Goal: Task Accomplishment & Management: Manage account settings

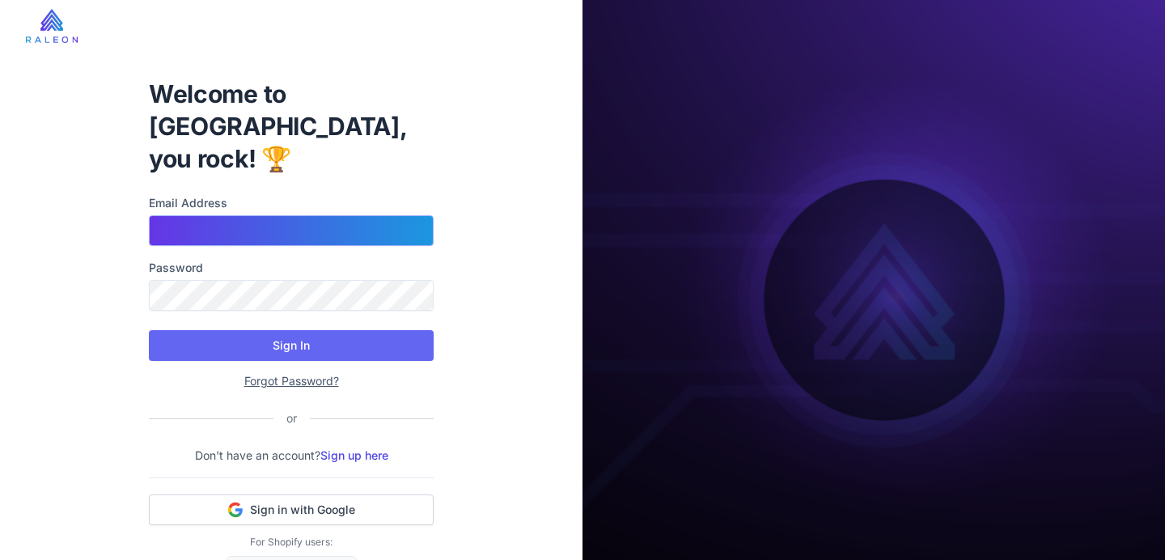
click at [320, 215] on input "Email Address" at bounding box center [291, 230] width 285 height 31
click at [312, 215] on input "Email Address" at bounding box center [291, 230] width 285 height 31
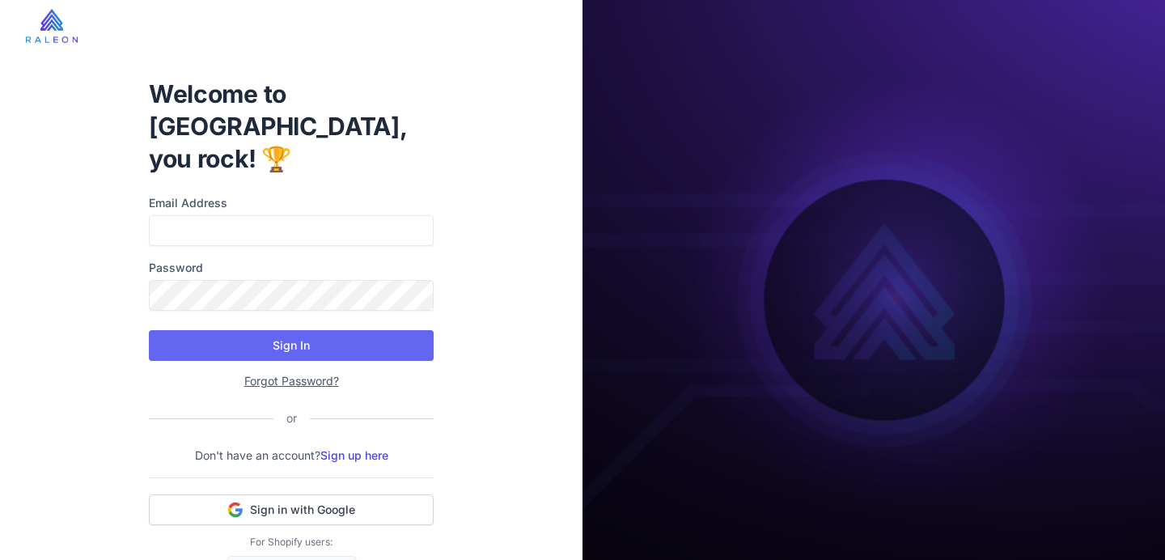
click at [15, 242] on div "Welcome to Raleon, you rock! 🏆 Email Address Password Sign In Forgot Password? …" at bounding box center [291, 306] width 582 height 612
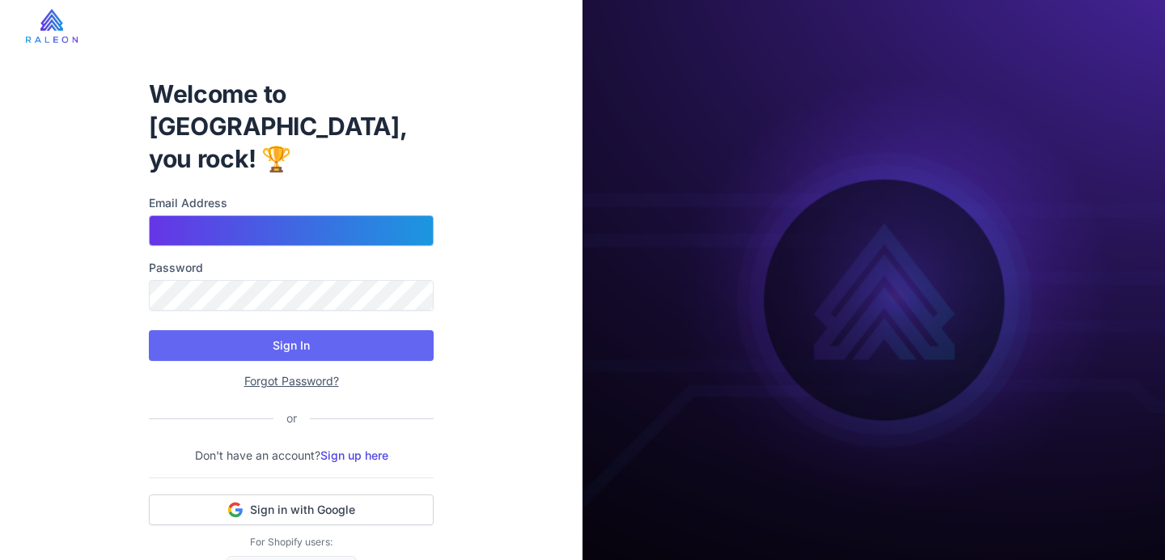
click at [150, 215] on input "Email Address" at bounding box center [291, 230] width 285 height 31
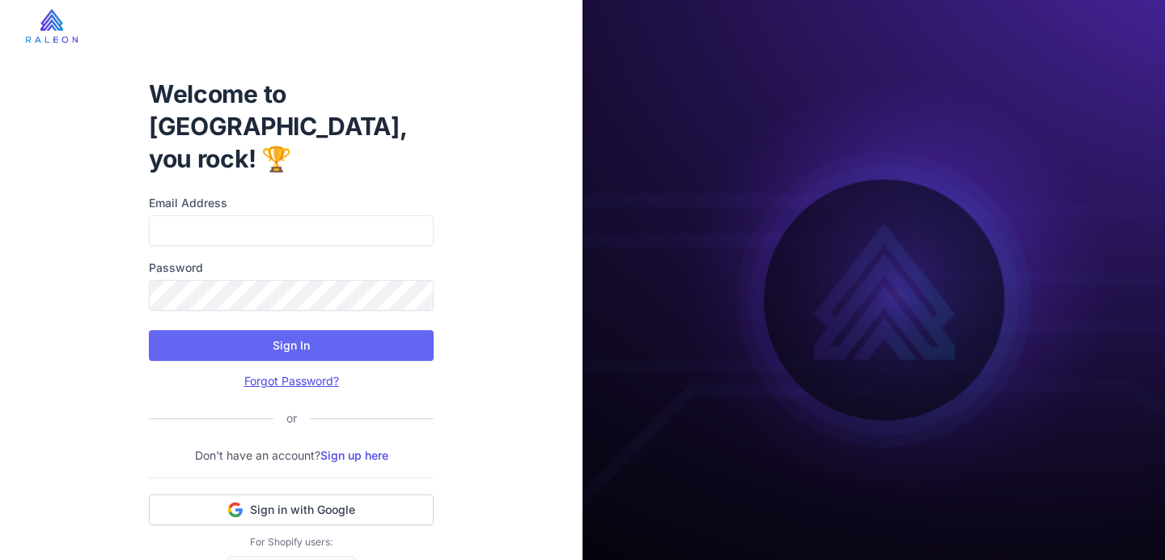
click at [268, 374] on link "Forgot Password?" at bounding box center [291, 381] width 95 height 14
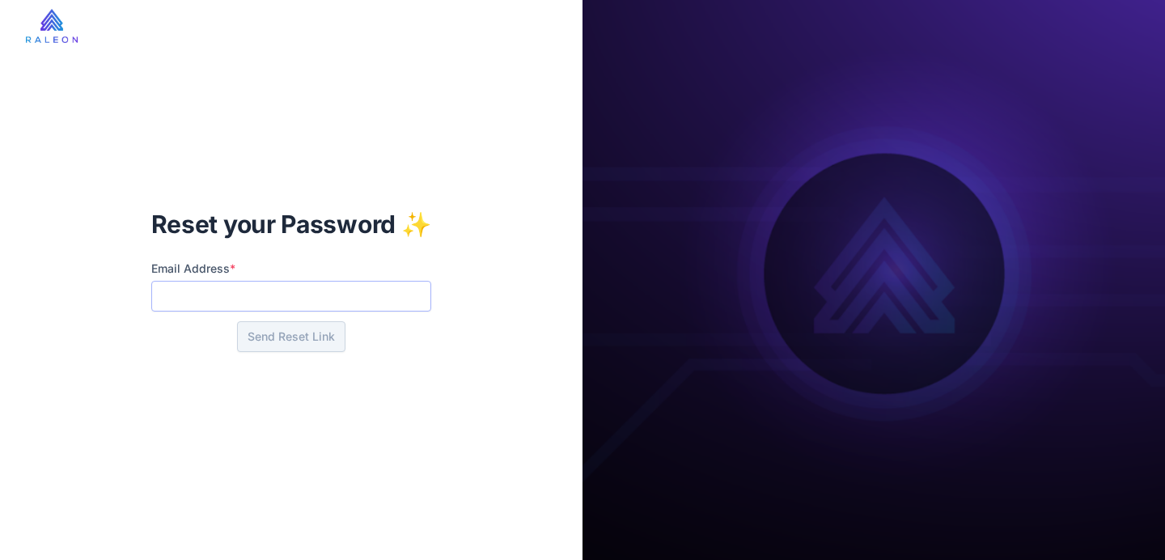
click at [235, 303] on input "Email Address *" at bounding box center [291, 296] width 281 height 31
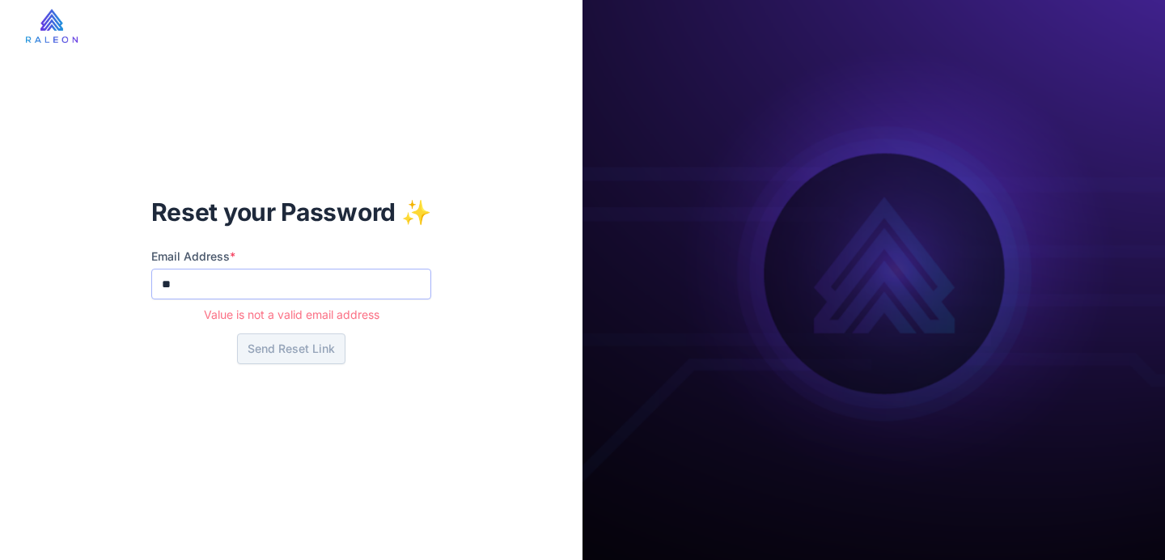
type input "*"
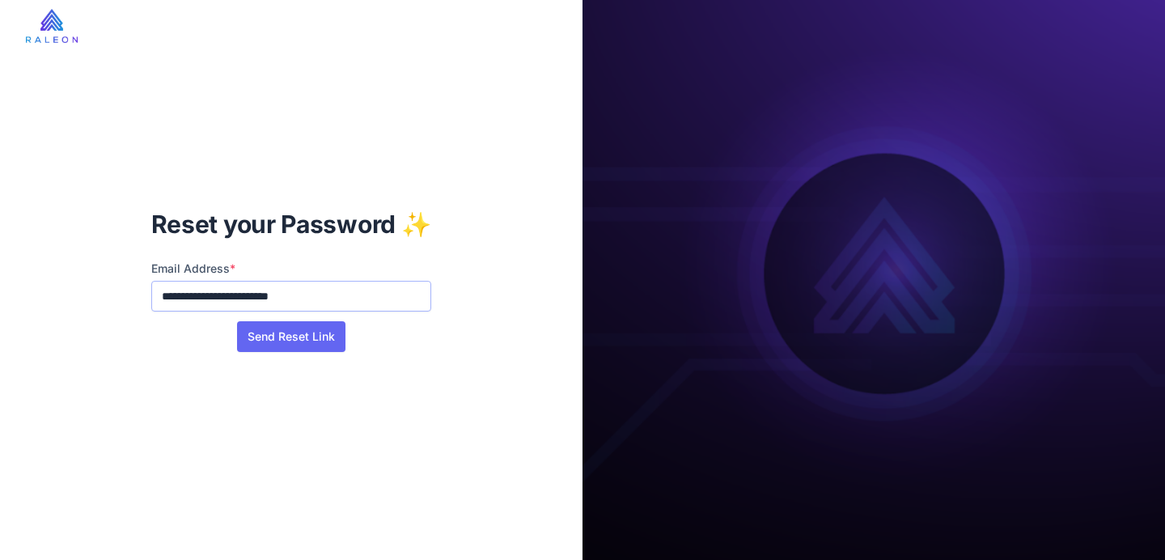
type input "**********"
click at [254, 324] on button "Send Reset Link" at bounding box center [291, 336] width 108 height 31
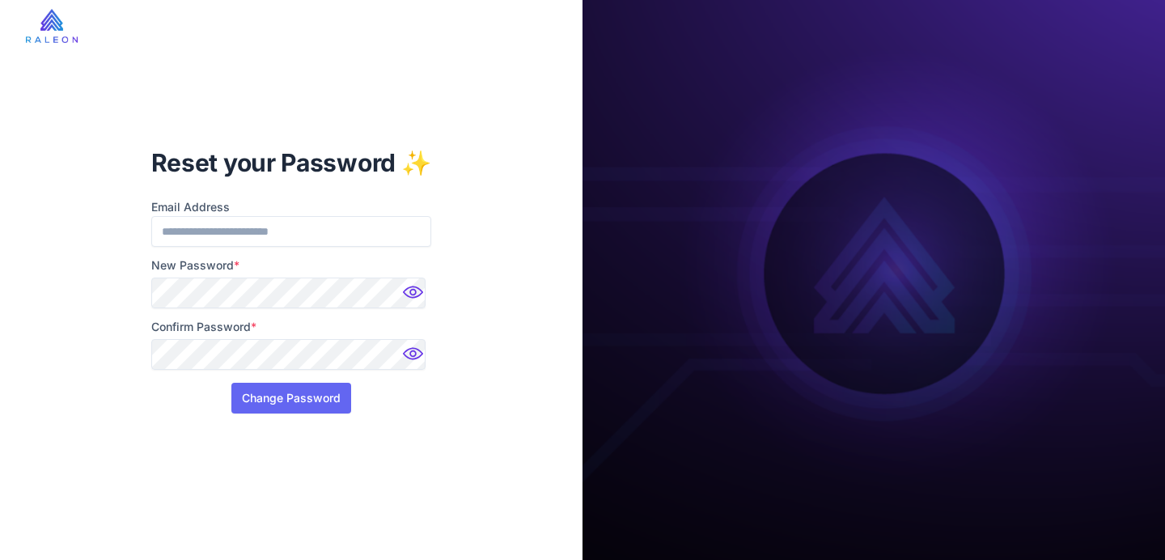
drag, startPoint x: 1136, startPoint y: 159, endPoint x: 680, endPoint y: 457, distance: 545.2
click at [701, 459] on img at bounding box center [873, 280] width 582 height 560
click at [239, 403] on button "Change Password" at bounding box center [291, 398] width 120 height 31
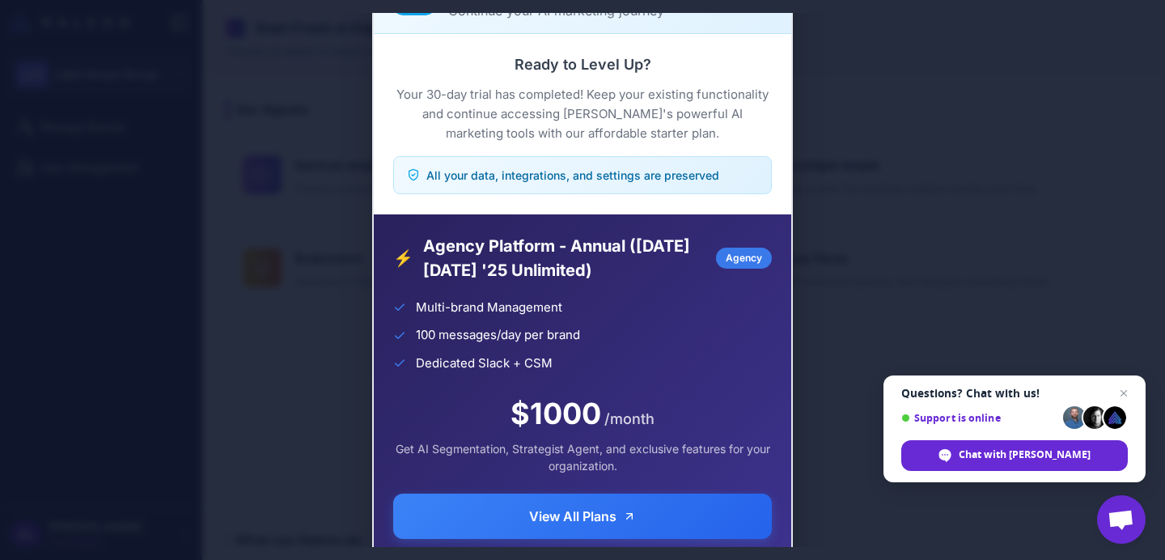
click at [937, 77] on div "Trial Complete Continue your AI marketing journey Ready to Level Up? Your 30-da…" at bounding box center [582, 280] width 1165 height 534
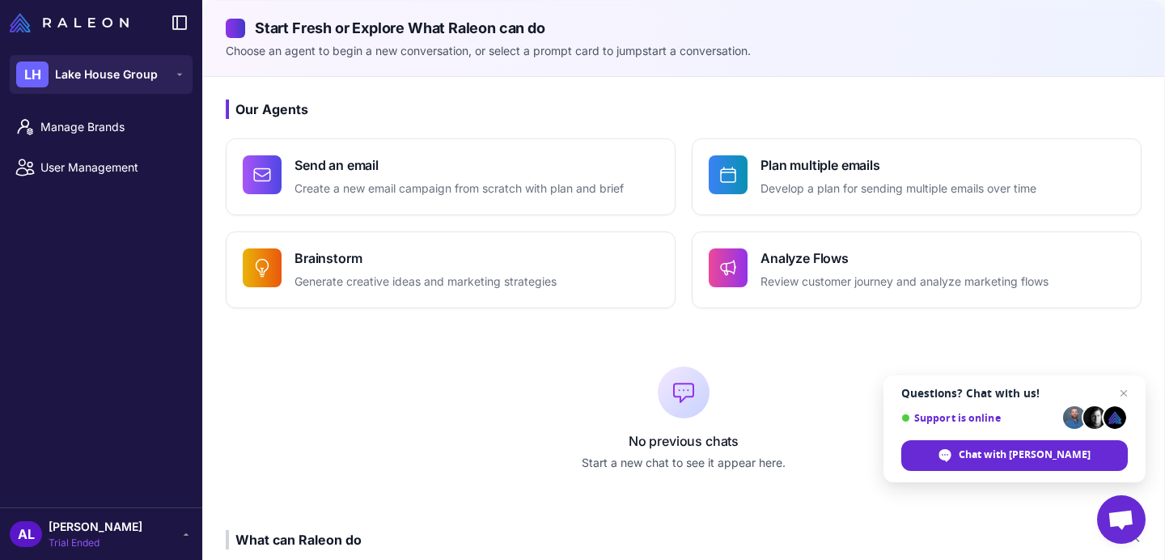
click at [140, 528] on div "AL Antoine Lescun Trial Ended" at bounding box center [101, 534] width 183 height 32
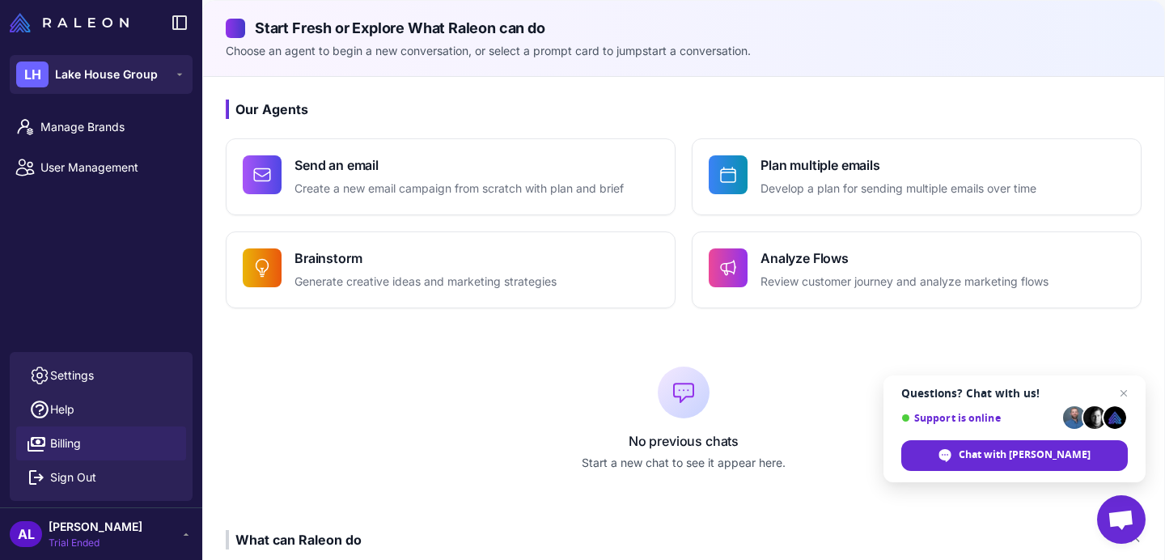
click at [85, 435] on link "Billing" at bounding box center [101, 443] width 170 height 34
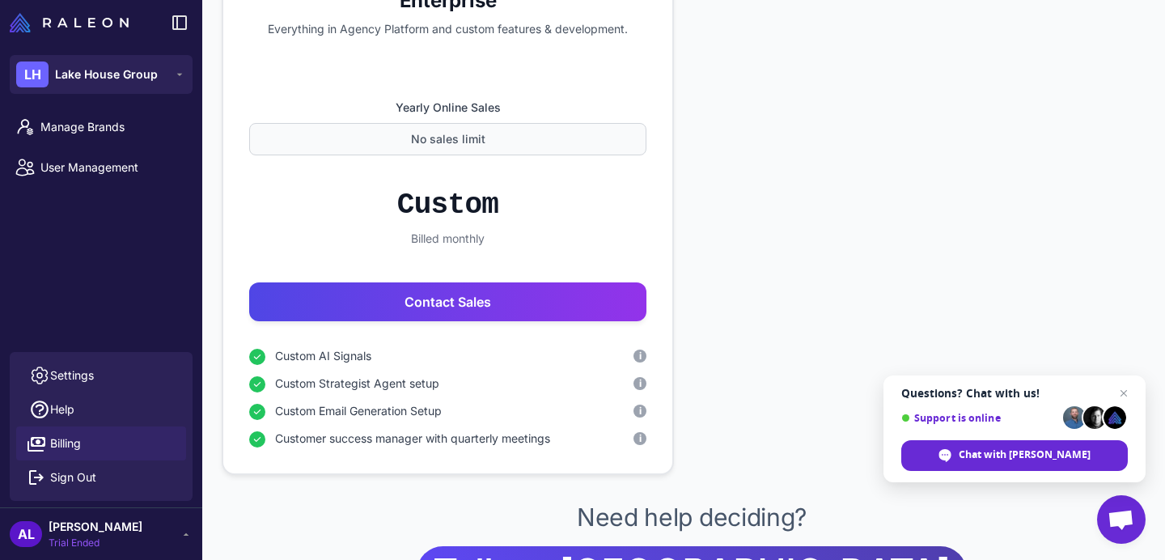
scroll to position [1599, 0]
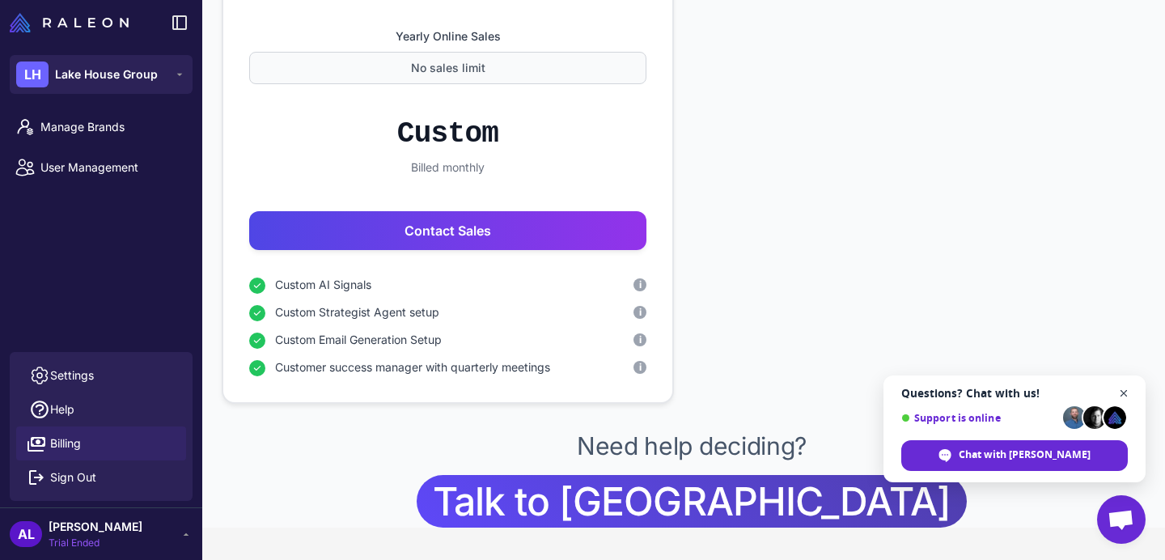
click at [1129, 388] on span "Close chat" at bounding box center [1124, 393] width 20 height 20
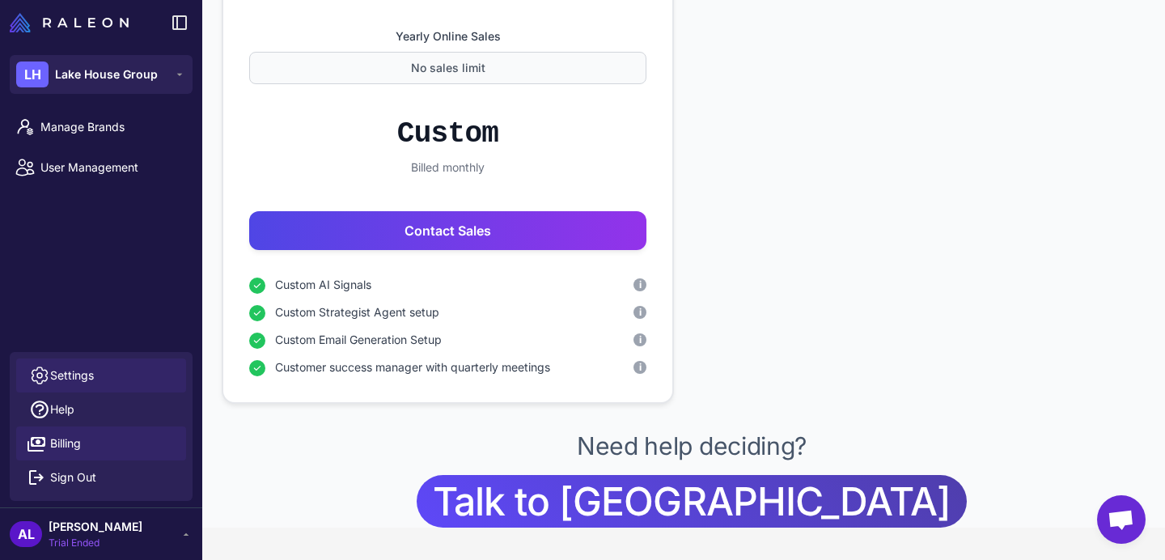
click at [94, 365] on link "Settings" at bounding box center [101, 375] width 170 height 34
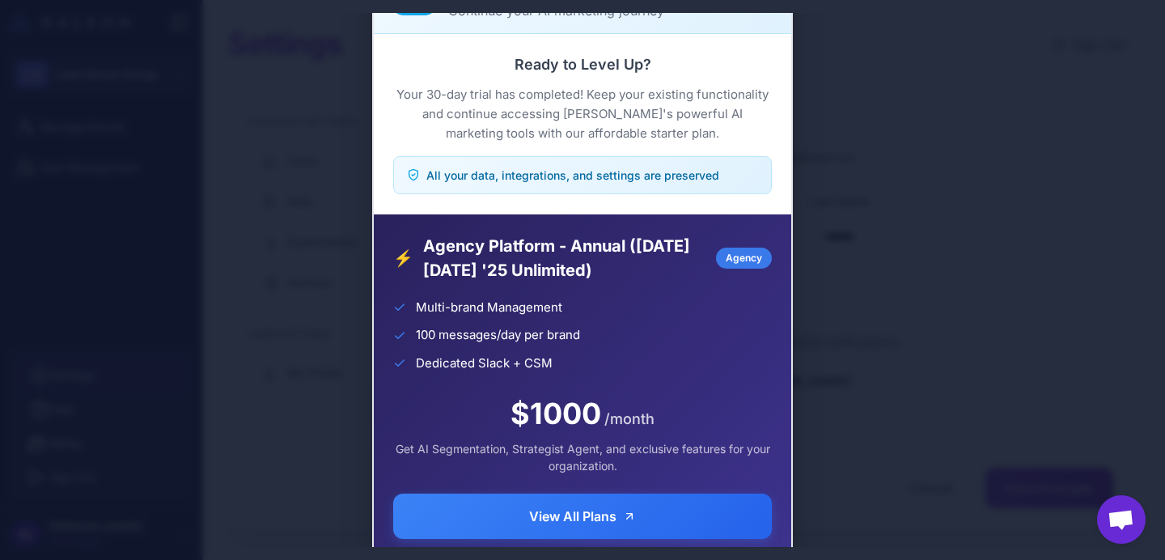
click at [856, 277] on div "Trial Complete Continue your AI marketing journey Ready to Level Up? Your 30-da…" at bounding box center [582, 280] width 1165 height 534
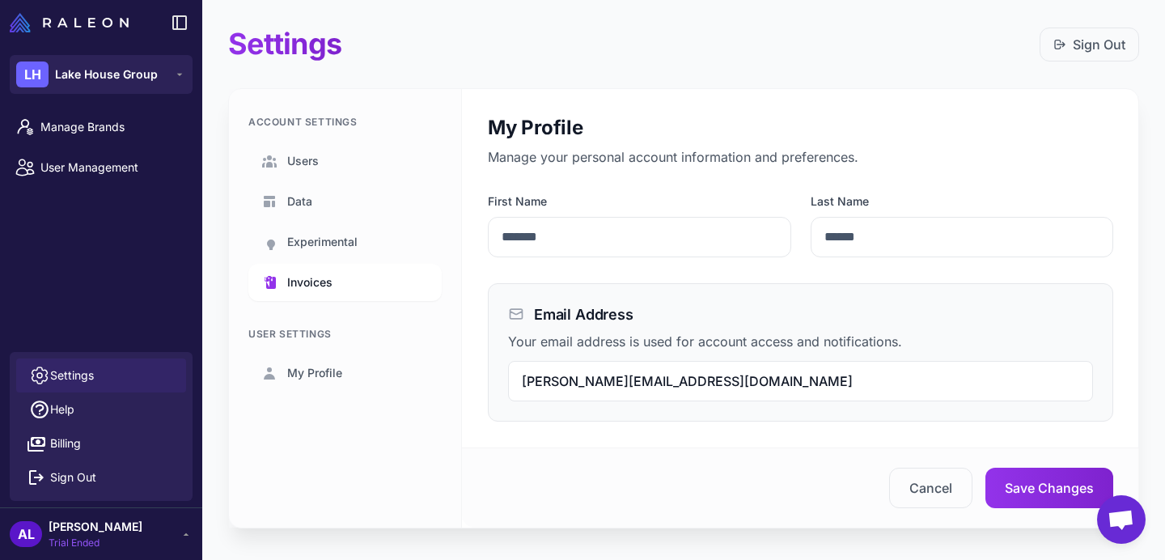
click at [305, 286] on span "Invoices" at bounding box center [309, 282] width 45 height 18
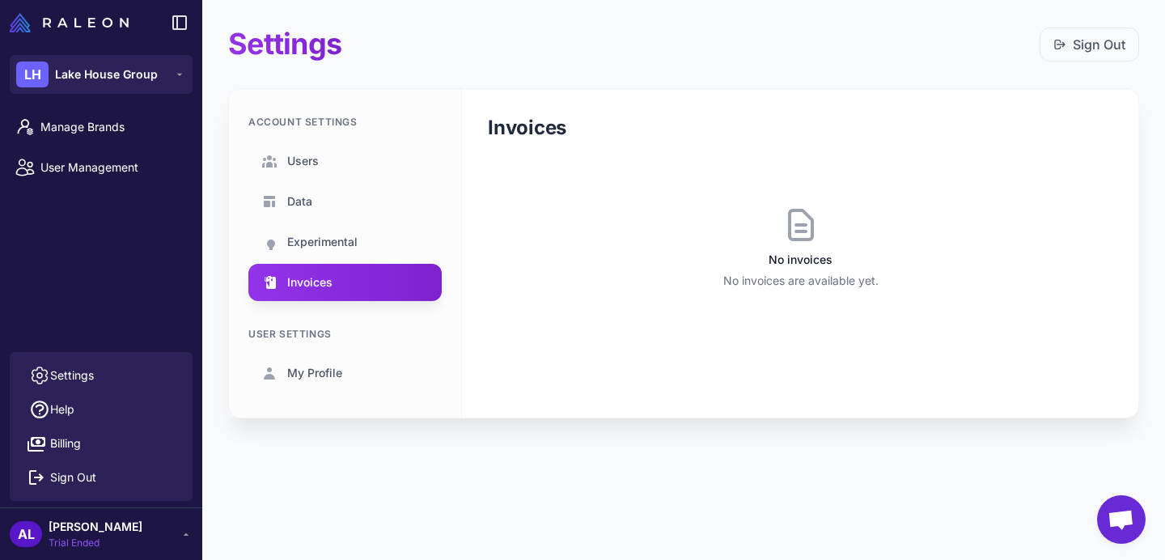
click at [121, 52] on div "LH Lake House Group" at bounding box center [101, 74] width 202 height 58
click at [116, 66] on span "Lake House Group" at bounding box center [106, 75] width 103 height 18
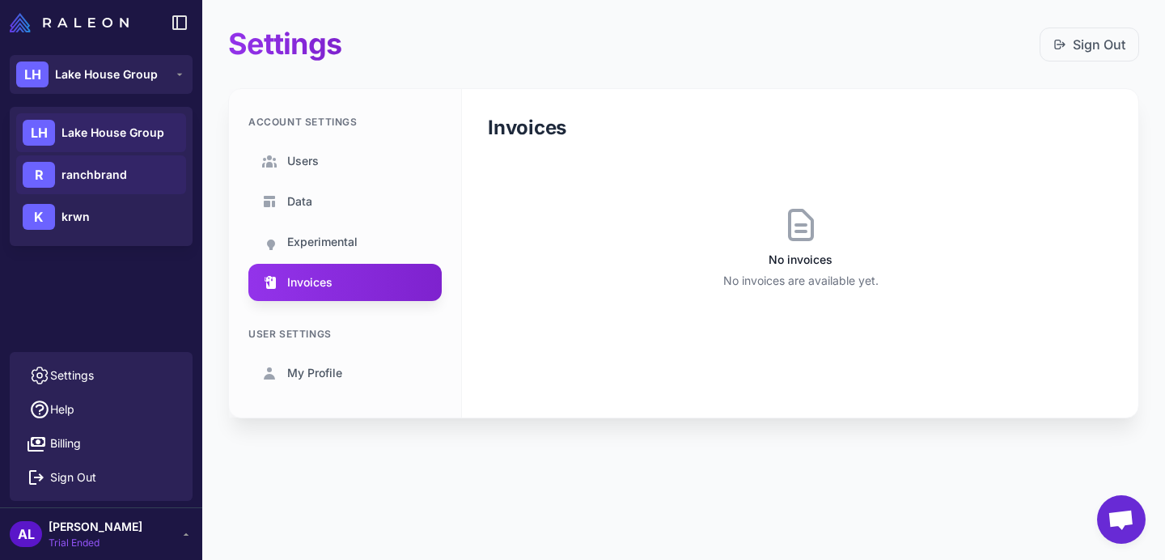
click at [101, 181] on span "ranchbrand" at bounding box center [94, 175] width 66 height 18
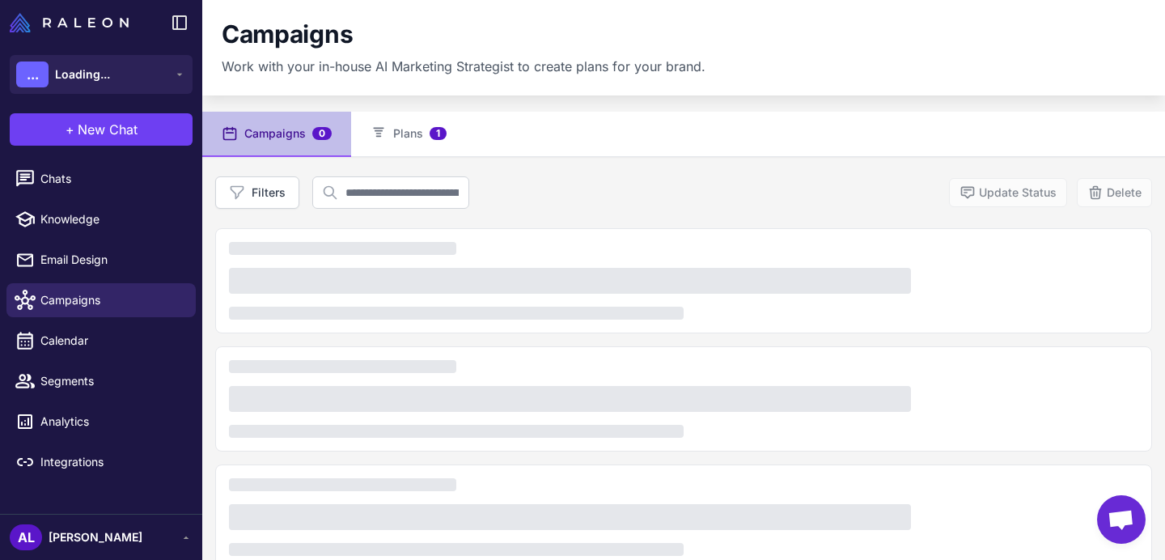
click at [94, 527] on div "AL [PERSON_NAME]" at bounding box center [76, 537] width 133 height 26
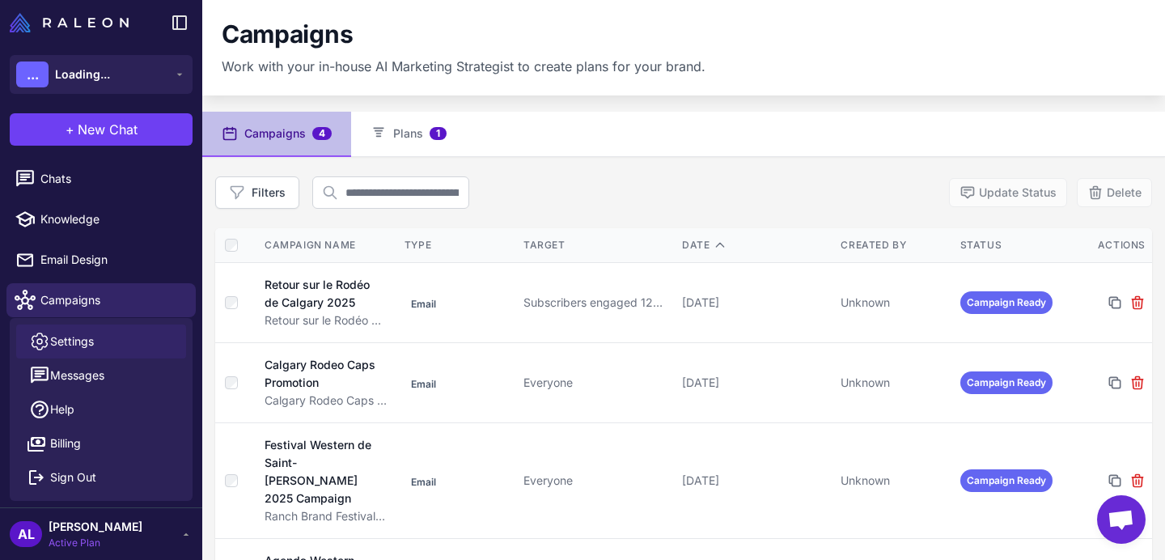
click at [71, 346] on span "Settings" at bounding box center [72, 341] width 44 height 18
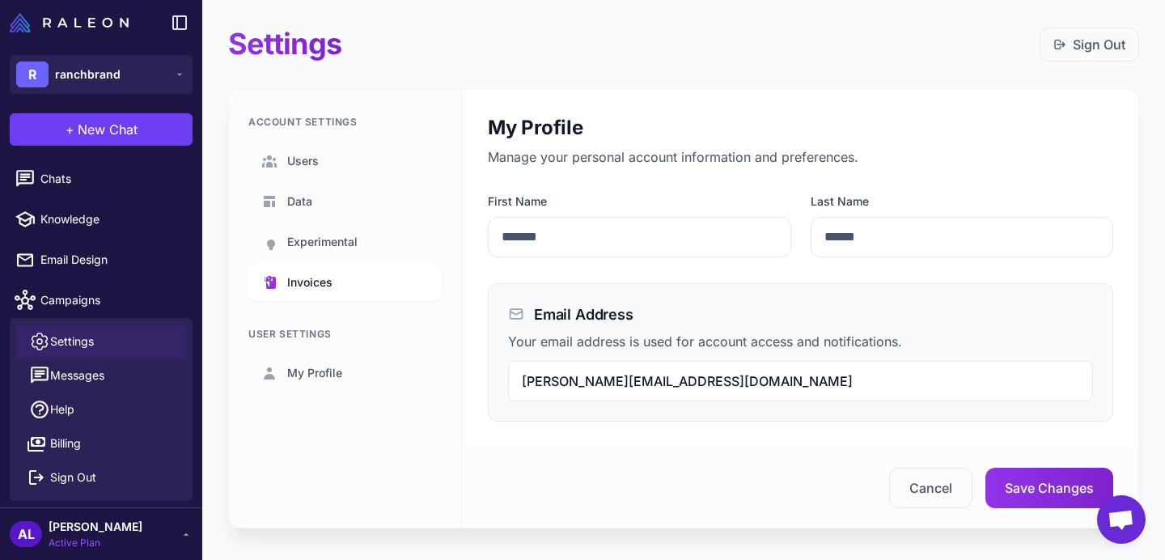
click at [321, 282] on span "Invoices" at bounding box center [309, 282] width 45 height 18
